Goal: Information Seeking & Learning: Learn about a topic

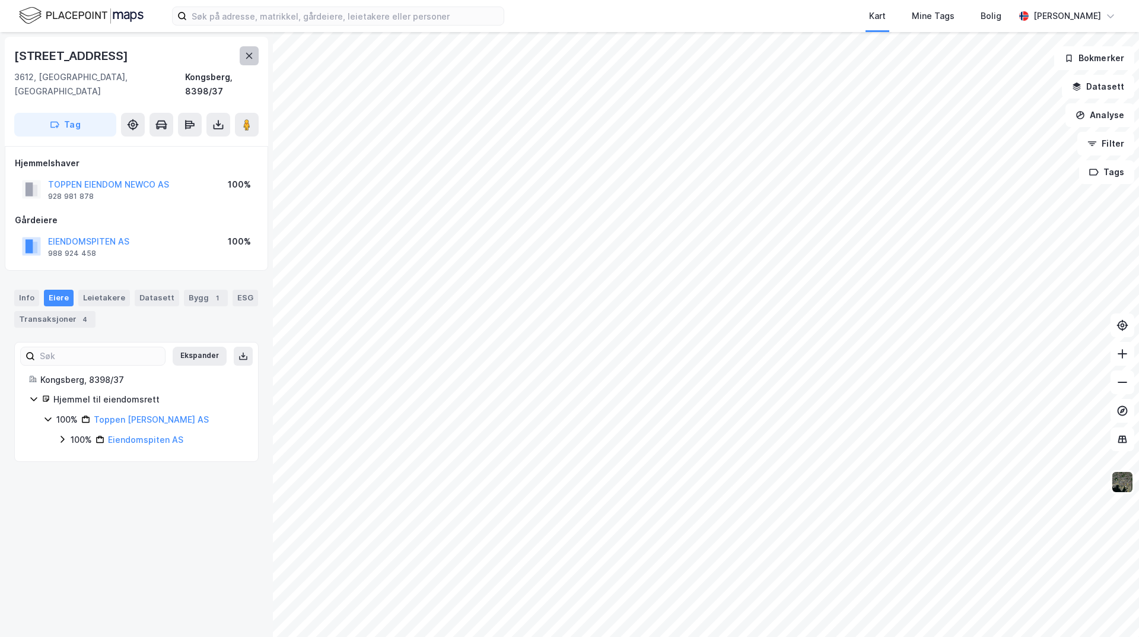
click at [250, 55] on icon at bounding box center [249, 56] width 7 height 6
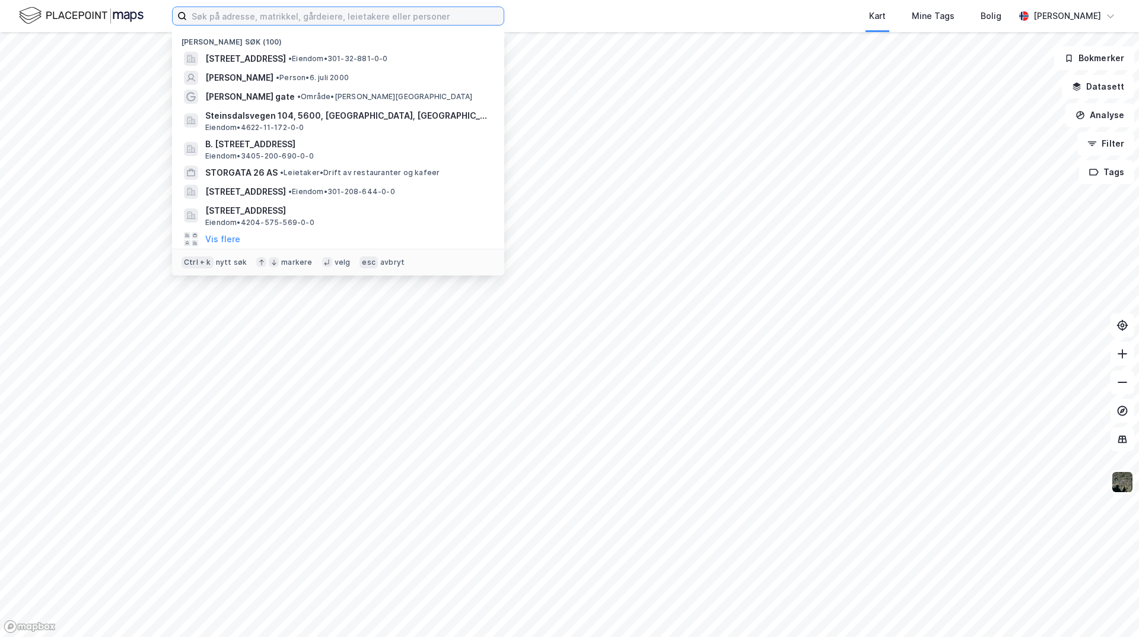
click at [300, 13] on input at bounding box center [345, 16] width 317 height 18
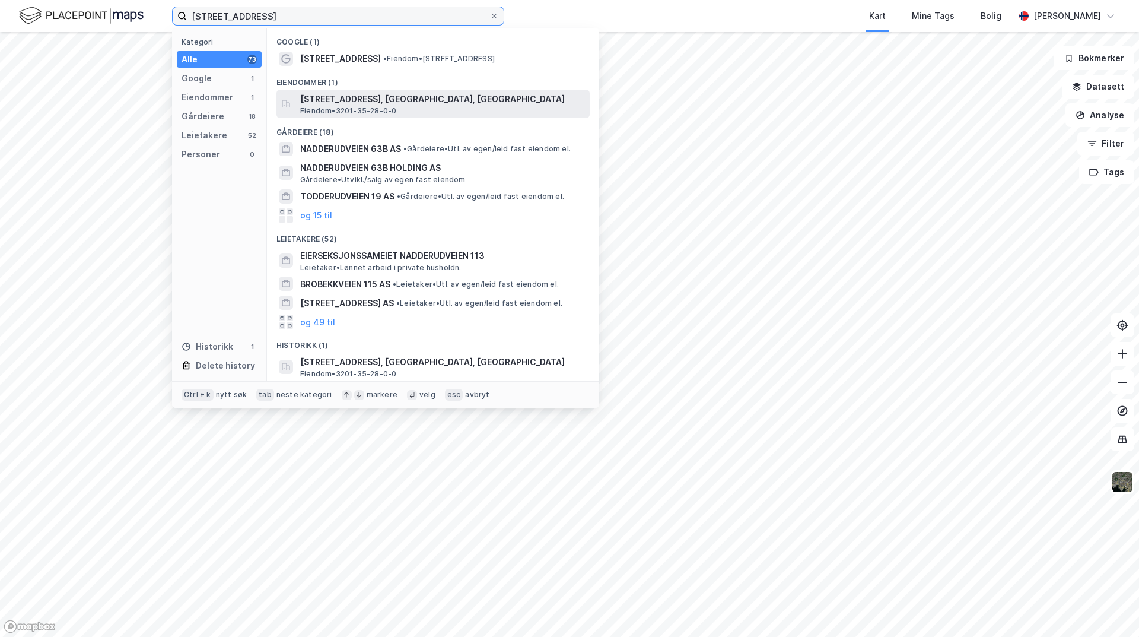
type input "[STREET_ADDRESS]"
click at [392, 104] on span "[STREET_ADDRESS], [GEOGRAPHIC_DATA], [GEOGRAPHIC_DATA]" at bounding box center [442, 99] width 285 height 14
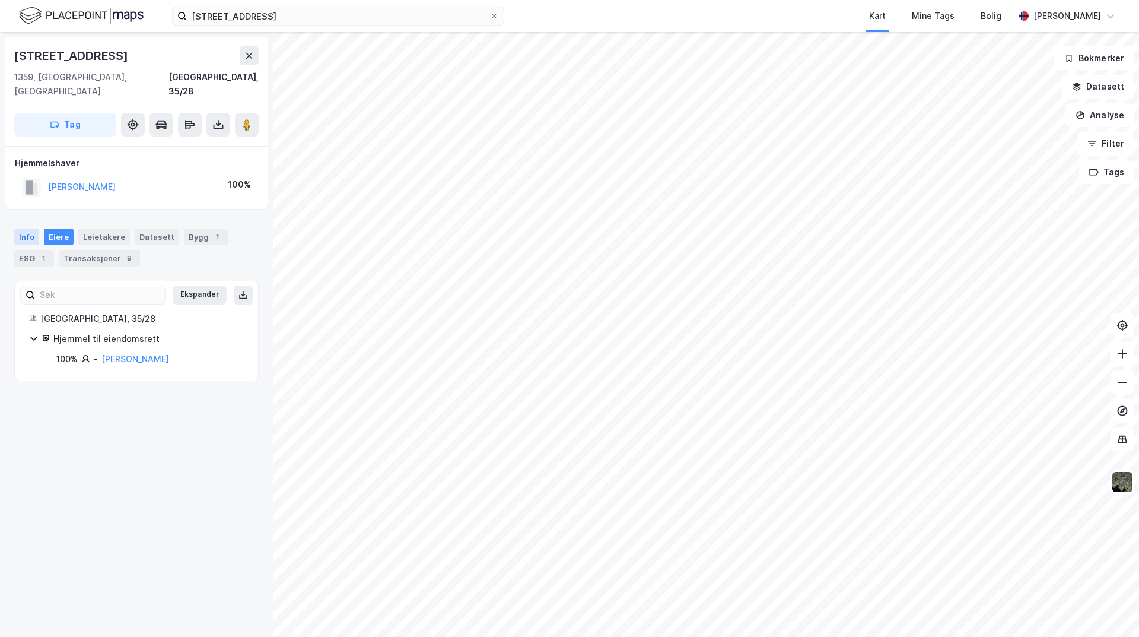
click at [23, 228] on div "Info" at bounding box center [26, 236] width 25 height 17
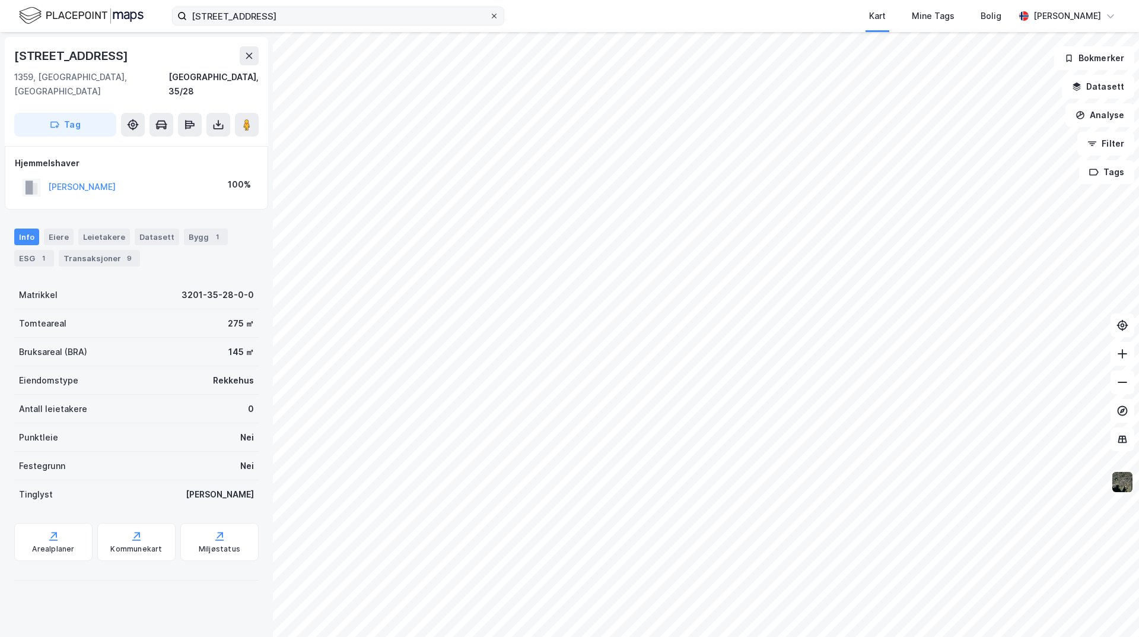
click at [495, 16] on icon at bounding box center [494, 15] width 7 height 7
click at [489, 16] on input "[STREET_ADDRESS]" at bounding box center [338, 16] width 303 height 18
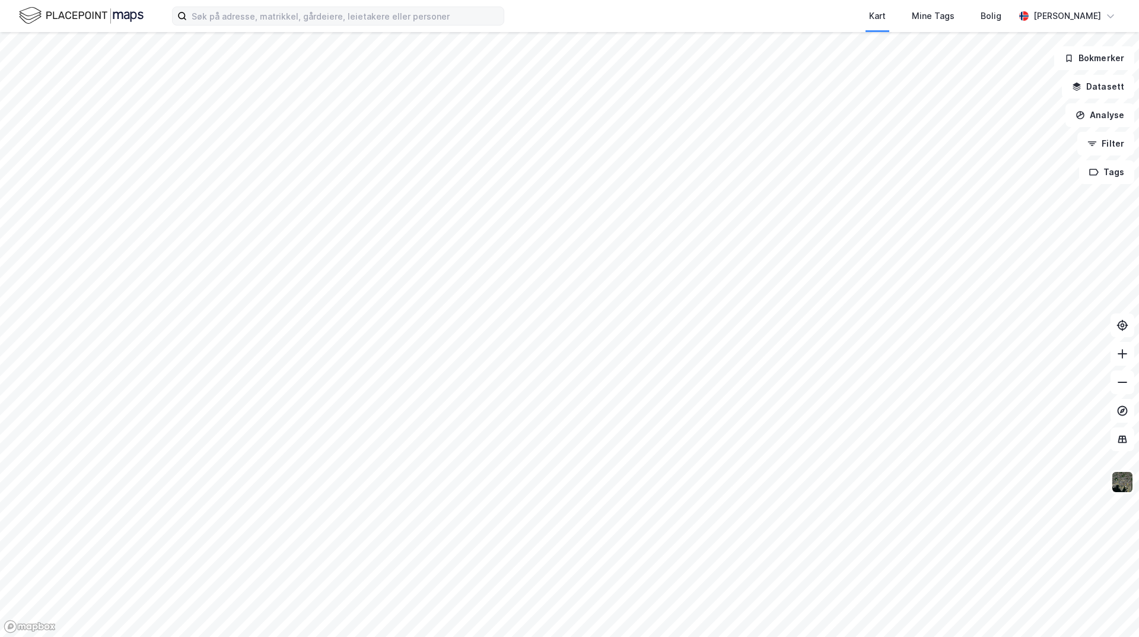
click at [690, 4] on div "Kart Mine Tags Bolig [PERSON_NAME] Bokmerker Datasett Analyse Filter Tags" at bounding box center [569, 318] width 1139 height 637
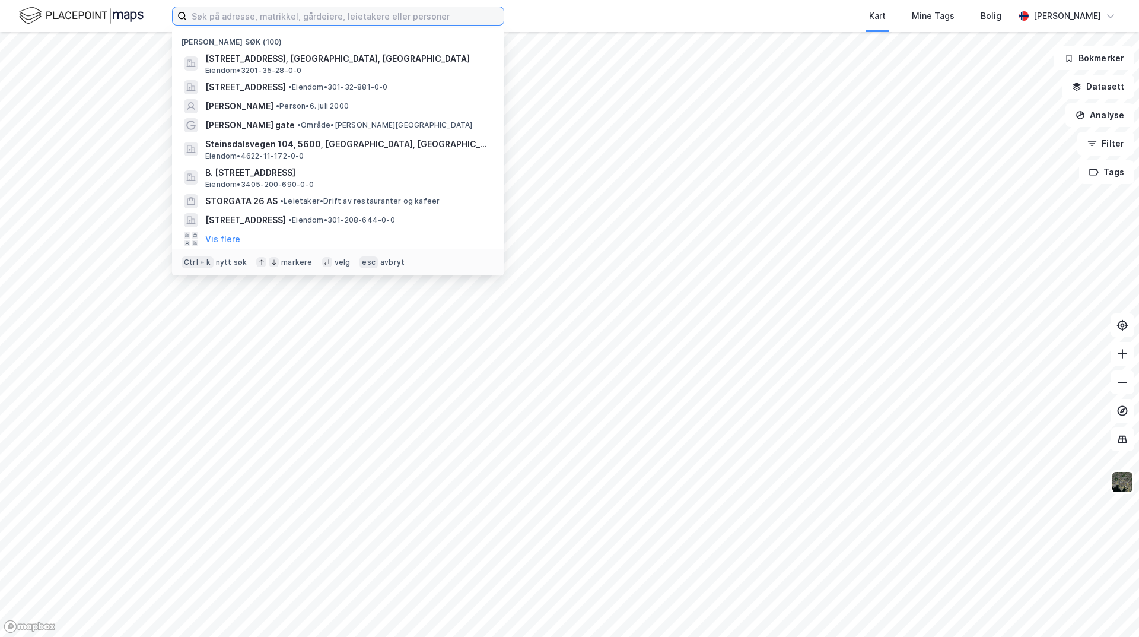
click at [243, 12] on input at bounding box center [345, 16] width 317 height 18
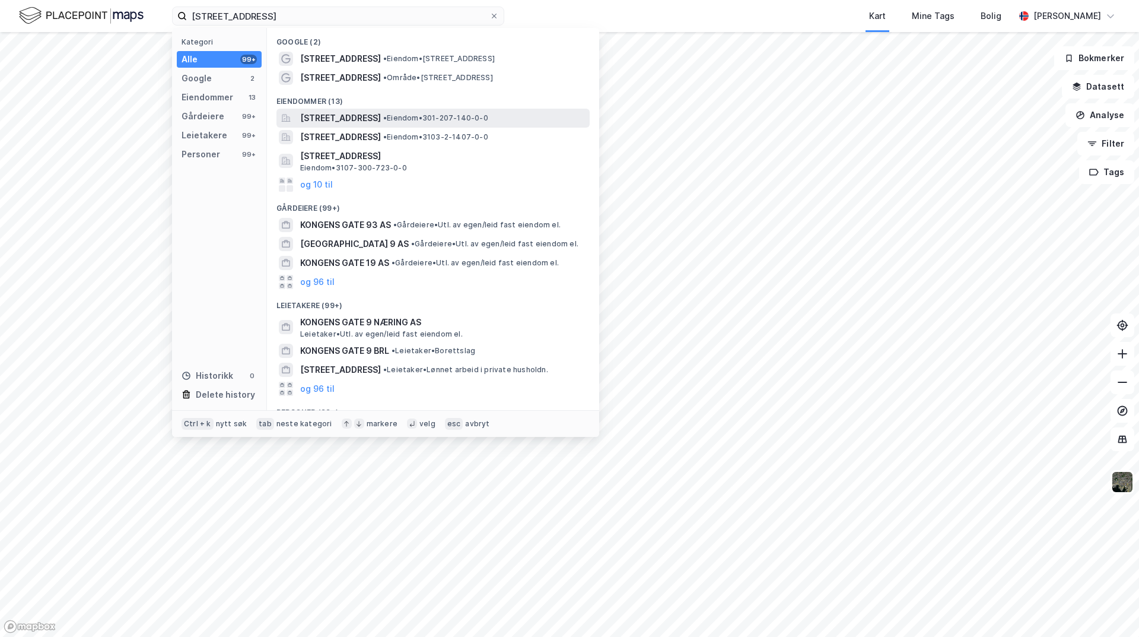
click at [376, 120] on span "[STREET_ADDRESS]" at bounding box center [340, 118] width 81 height 14
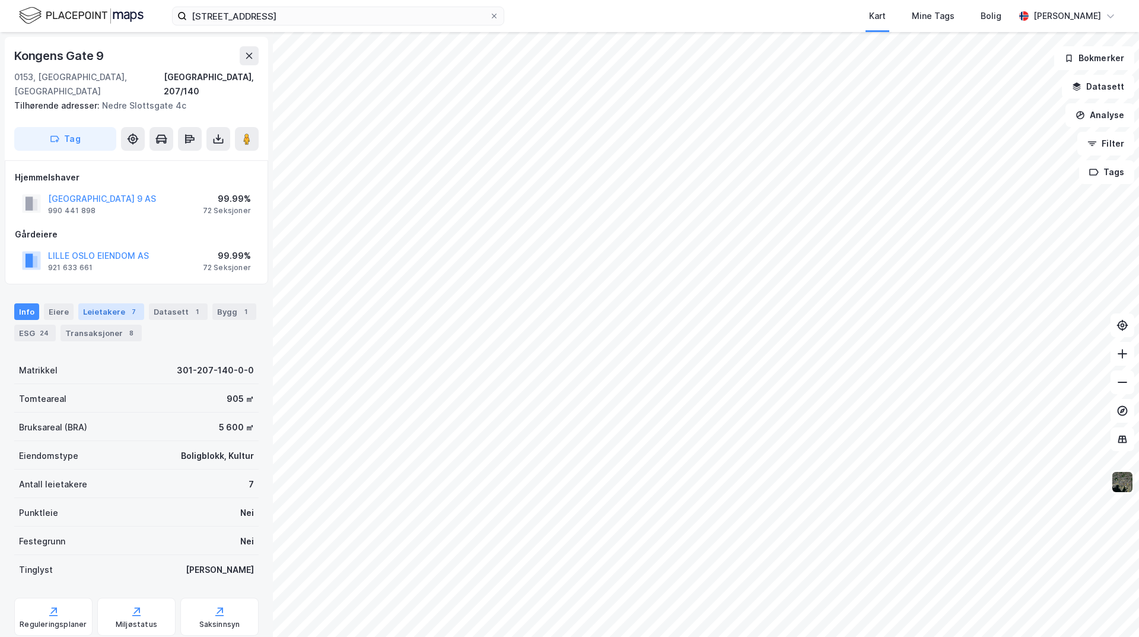
click at [120, 303] on div "Leietakere 7" at bounding box center [111, 311] width 66 height 17
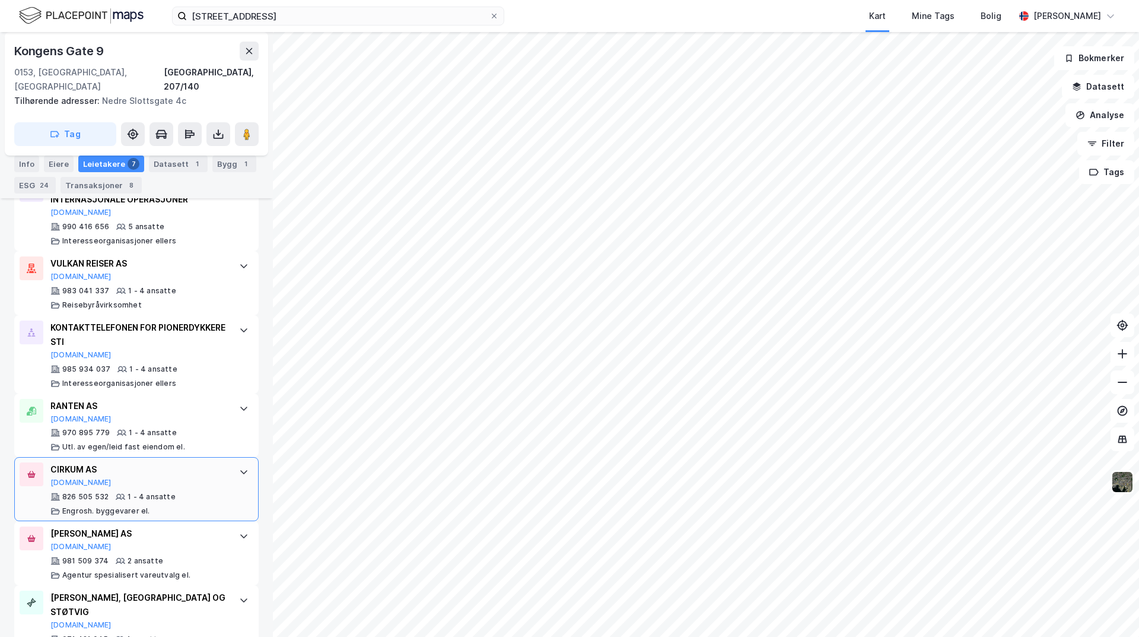
scroll to position [425, 0]
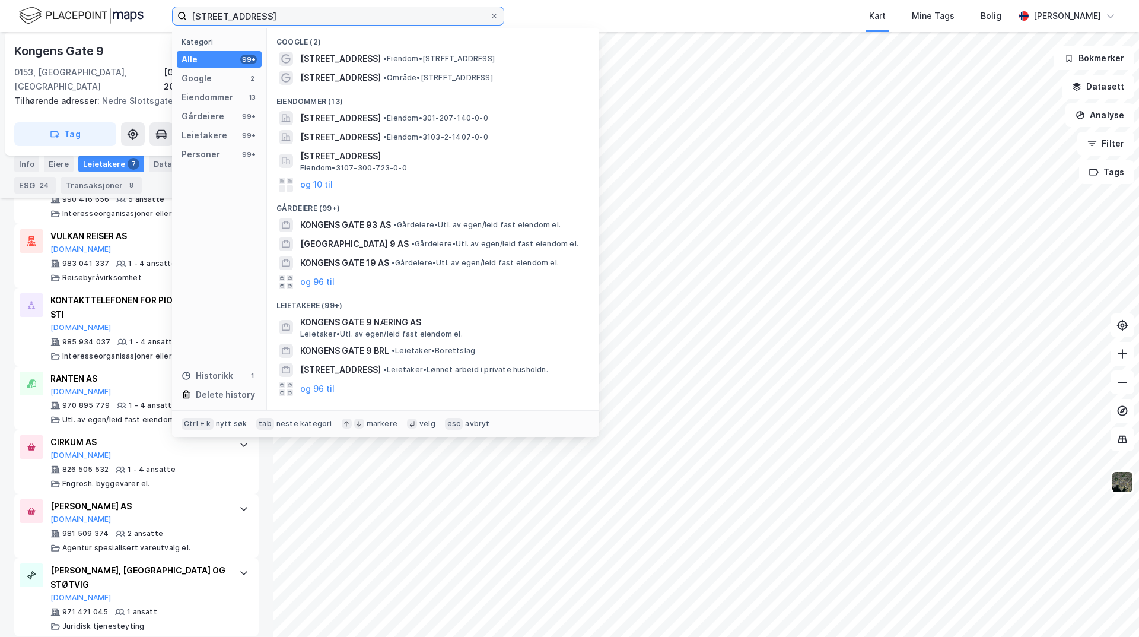
drag, startPoint x: 271, startPoint y: 15, endPoint x: 174, endPoint y: 12, distance: 96.7
click at [174, 12] on label "[STREET_ADDRESS]" at bounding box center [338, 16] width 332 height 19
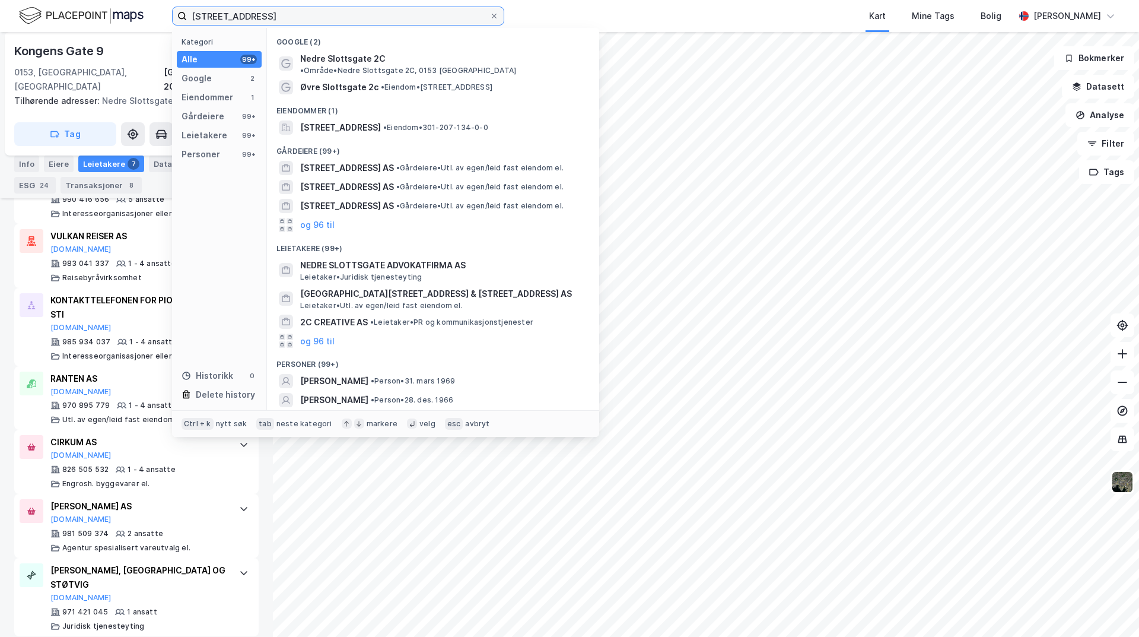
drag, startPoint x: 303, startPoint y: 16, endPoint x: 46, endPoint y: 16, distance: 256.9
click at [46, 16] on div "[STREET_ADDRESS] Kategori Alle 99+ Google 2 Eiendommer 1 Gårdeiere 99+ Leietake…" at bounding box center [569, 16] width 1139 height 32
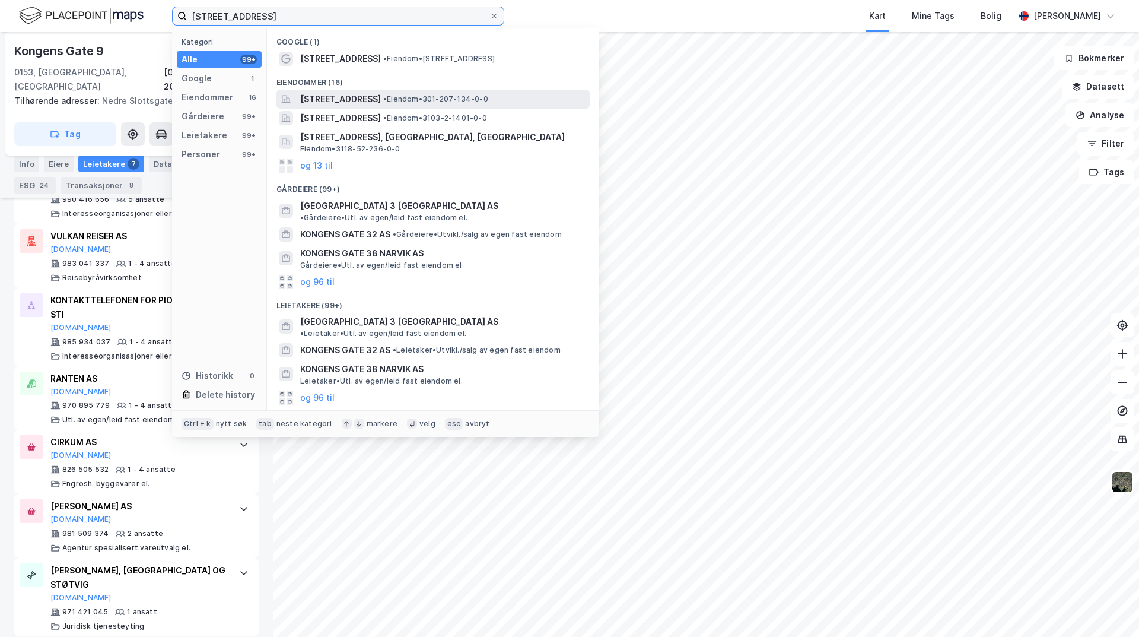
type input "[STREET_ADDRESS]"
click at [373, 102] on span "[STREET_ADDRESS]" at bounding box center [340, 99] width 81 height 14
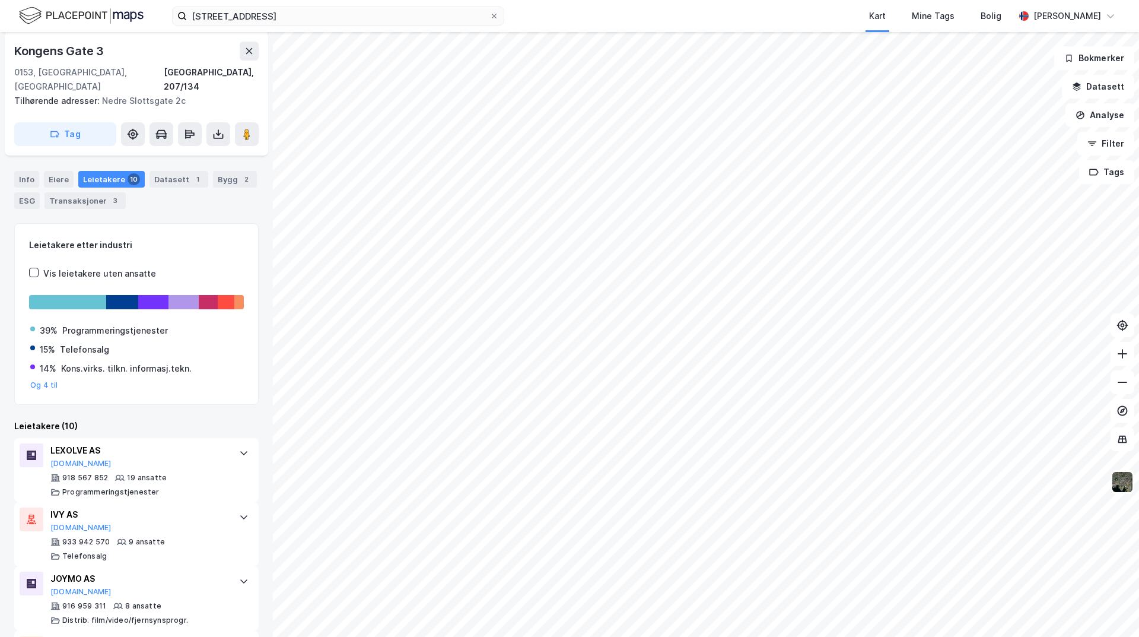
scroll to position [100, 0]
